Goal: Transaction & Acquisition: Purchase product/service

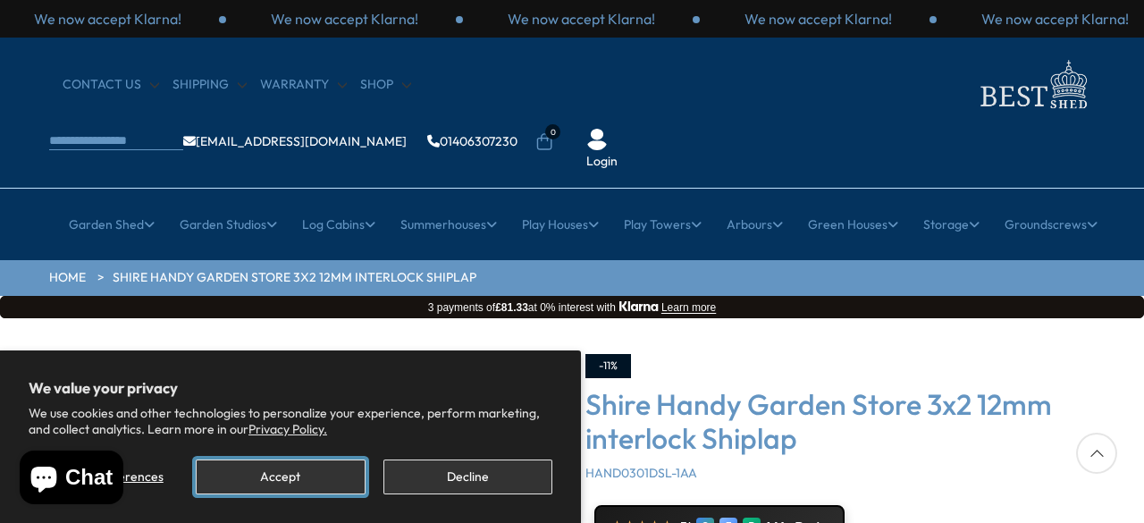
click at [310, 471] on button "Accept" at bounding box center [280, 476] width 169 height 35
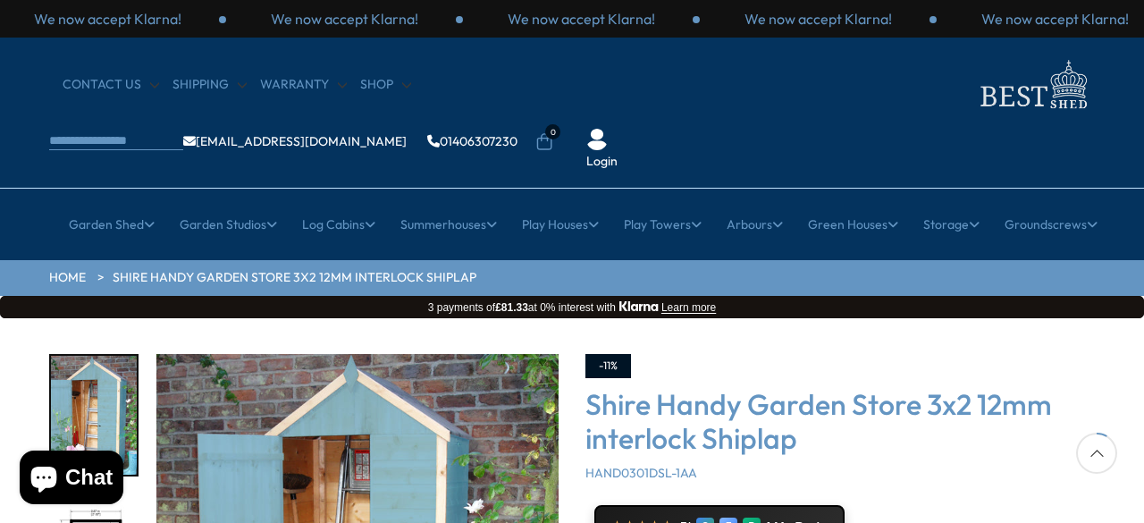
scroll to position [205, 0]
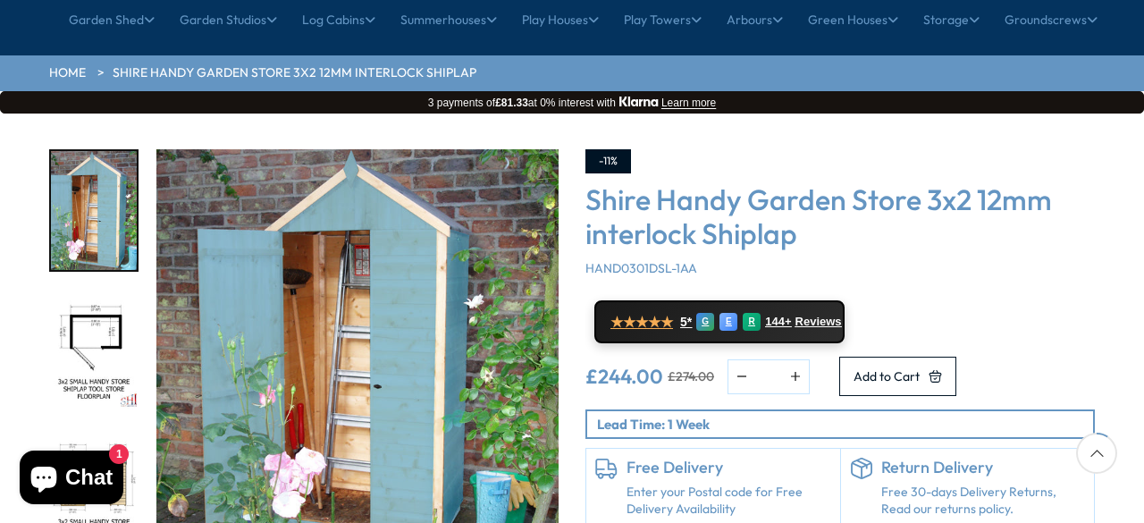
click at [98, 291] on img "2 / 16" at bounding box center [94, 350] width 86 height 119
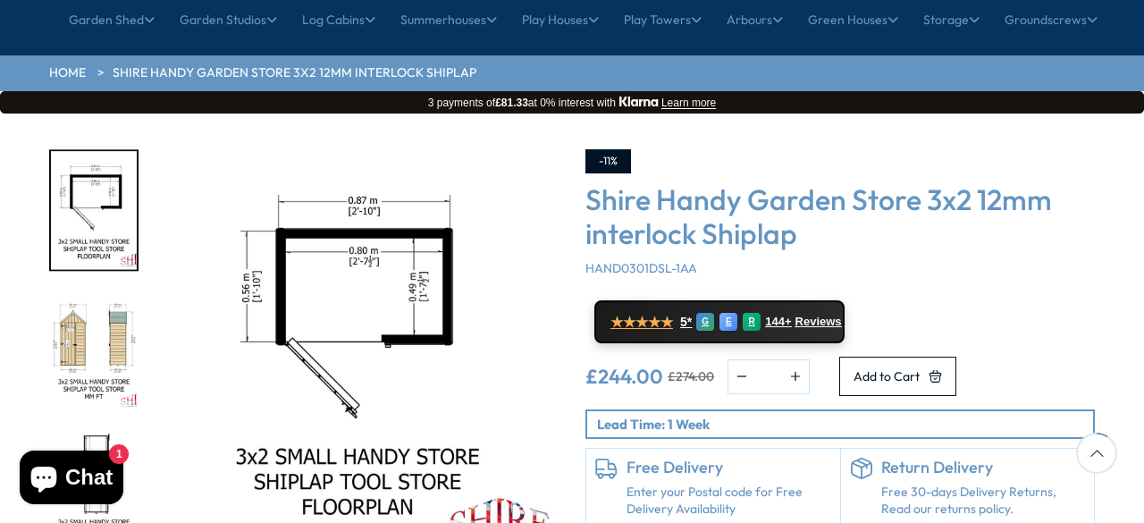
click at [91, 299] on img "3 / 16" at bounding box center [94, 350] width 86 height 119
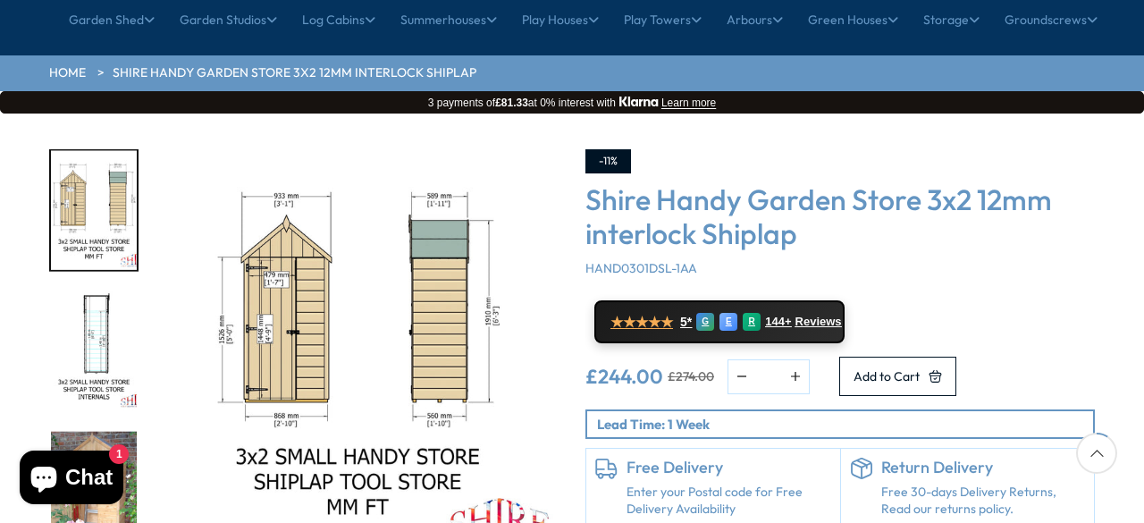
scroll to position [289, 0]
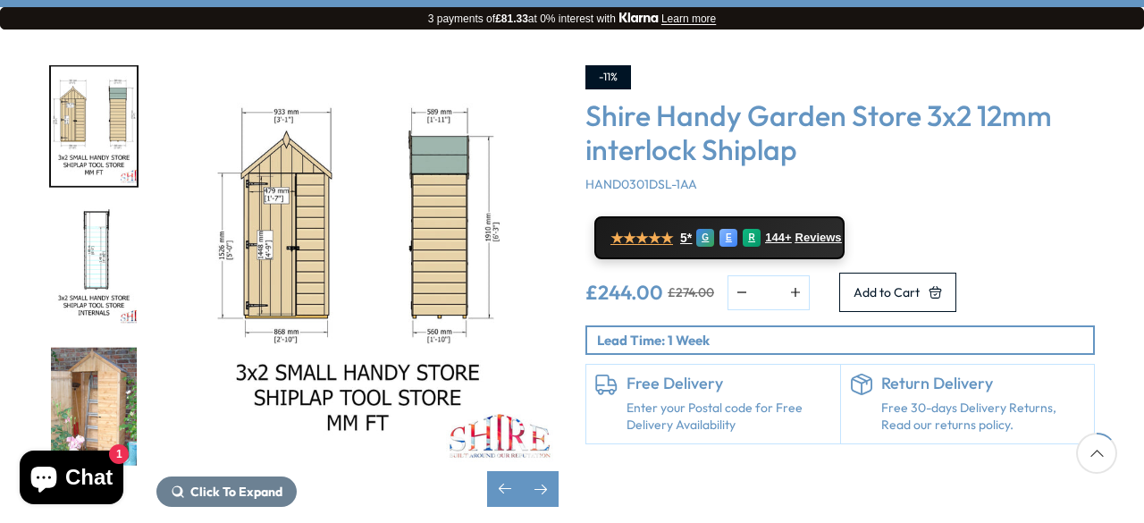
click at [93, 347] on img "5 / 16" at bounding box center [94, 406] width 86 height 119
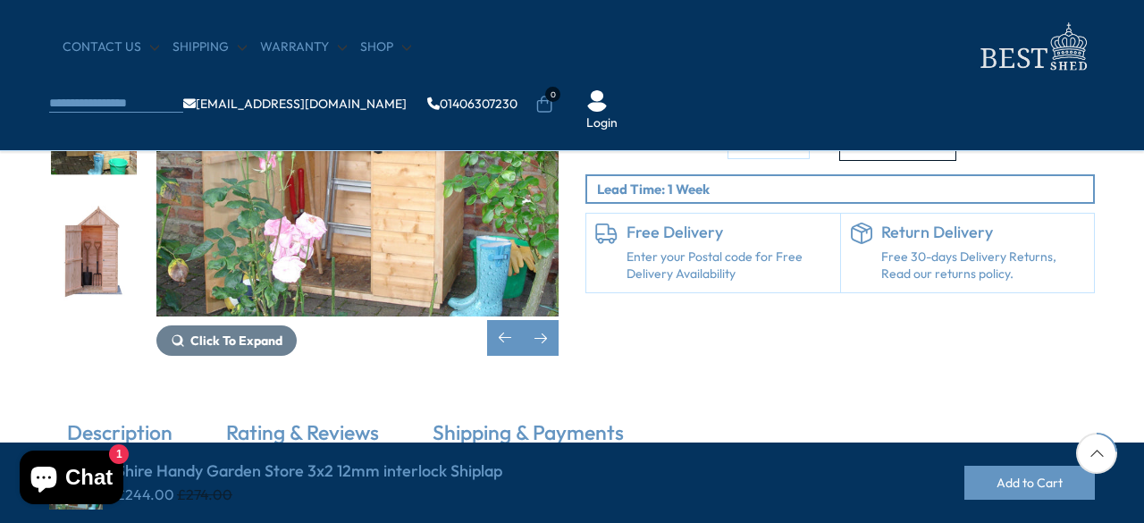
scroll to position [513, 0]
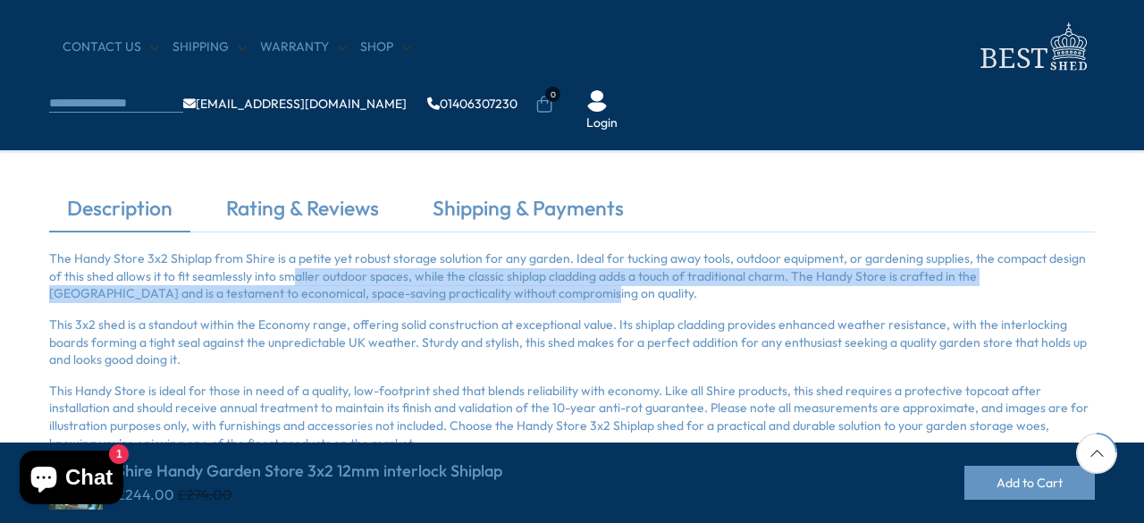
drag, startPoint x: 281, startPoint y: 278, endPoint x: 482, endPoint y: 294, distance: 201.7
click at [482, 294] on p "The Handy Store 3x2 Shiplap from Shire is a petite yet robust storage solution …" at bounding box center [572, 276] width 1046 height 53
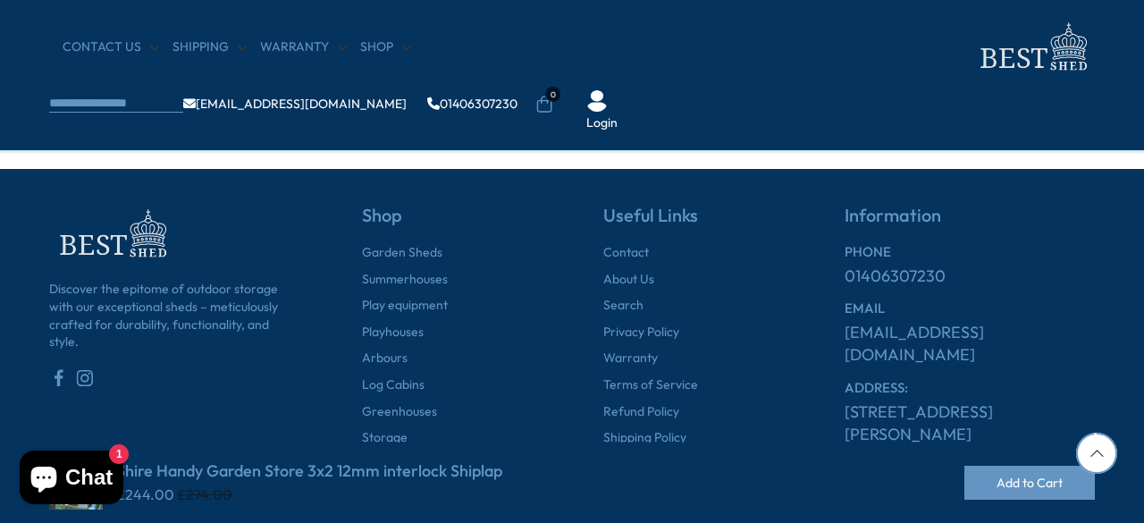
scroll to position [2121, 0]
